Goal: Navigation & Orientation: Find specific page/section

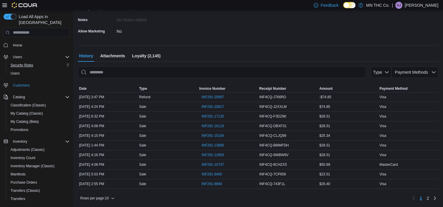
scroll to position [40, 0]
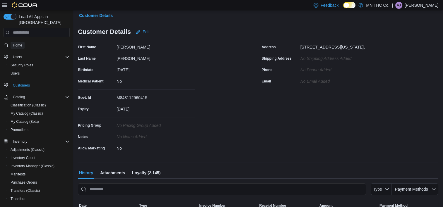
click at [18, 43] on span "Home" at bounding box center [17, 45] width 9 height 5
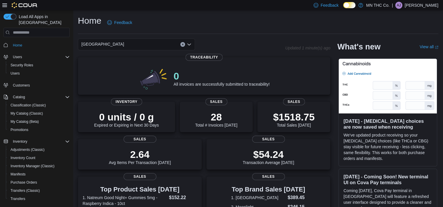
click at [188, 45] on icon "Open list of options" at bounding box center [190, 45] width 4 height 2
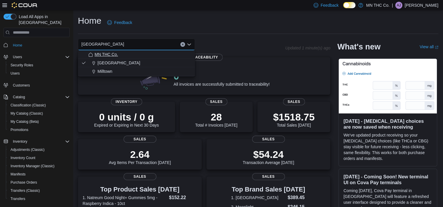
click at [112, 54] on span "MN THC Co." at bounding box center [106, 55] width 23 height 6
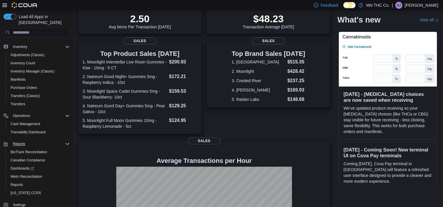
scroll to position [96, 0]
click at [26, 165] on span "Dashboards" at bounding box center [22, 167] width 23 height 5
